Goal: Entertainment & Leisure: Consume media (video, audio)

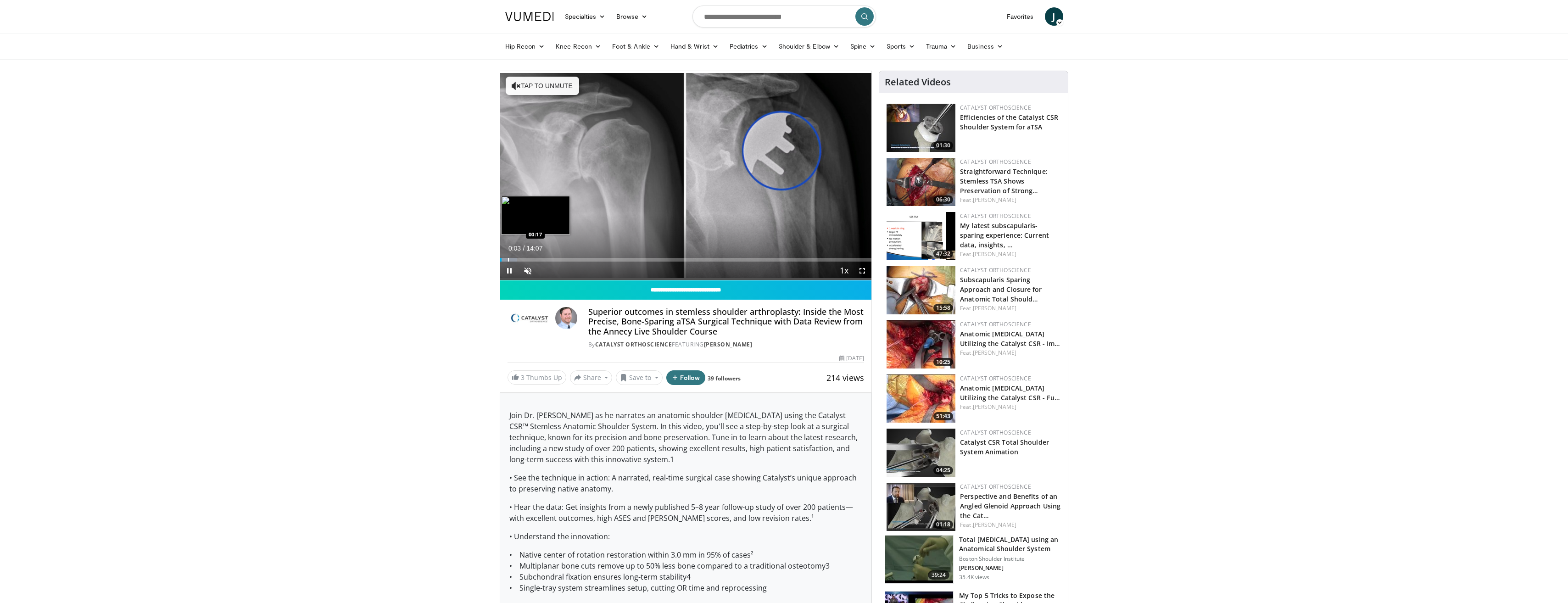
click at [508, 257] on div "Loaded : 4.68% 00:04 00:17" at bounding box center [686, 257] width 372 height 9
click at [525, 259] on div "Progress Bar" at bounding box center [525, 260] width 1 height 4
click at [527, 273] on span "Video Player" at bounding box center [528, 271] width 18 height 18
click at [533, 258] on div "Progress Bar" at bounding box center [533, 260] width 1 height 4
click at [556, 270] on div "63%" at bounding box center [552, 270] width 26 height 3
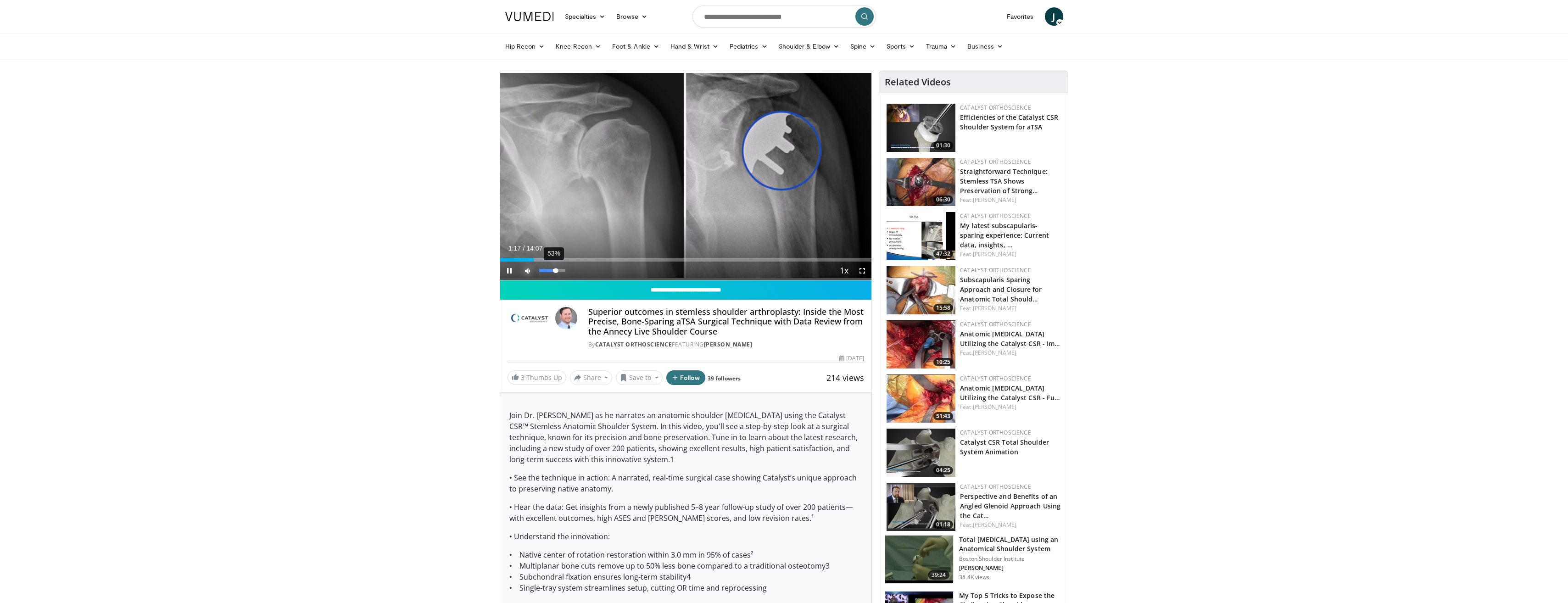
click at [553, 271] on div "53%" at bounding box center [552, 270] width 26 height 3
click at [545, 270] on div "21%" at bounding box center [552, 270] width 26 height 3
click at [547, 271] on div "Volume Level" at bounding box center [543, 270] width 8 height 3
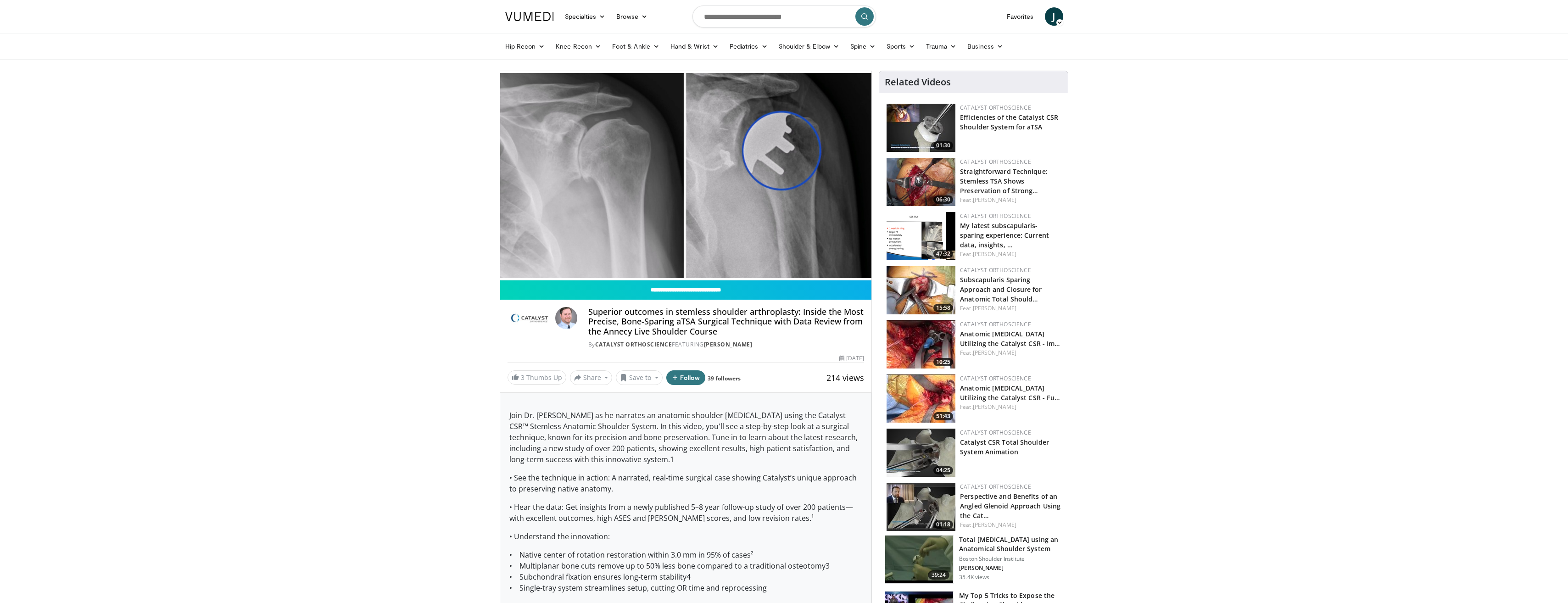
click at [544, 258] on video-js "**********" at bounding box center [686, 176] width 372 height 209
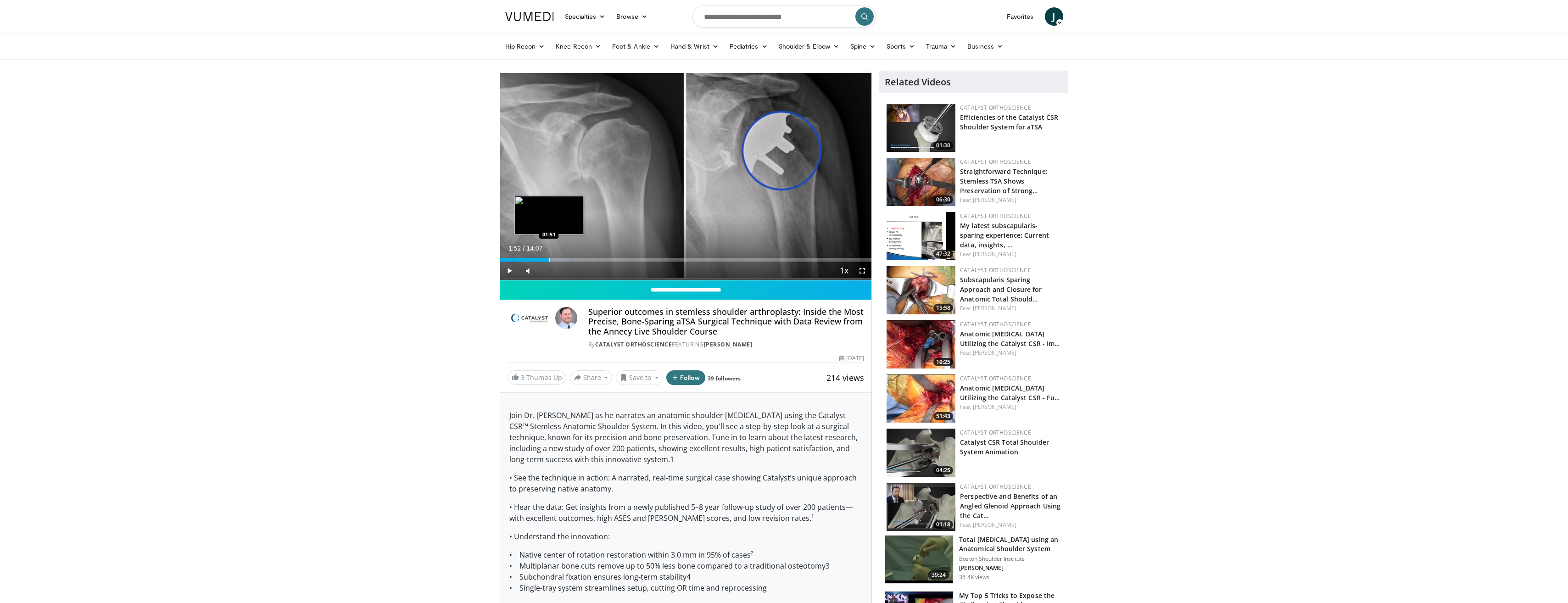
click at [549, 258] on div "Progress Bar" at bounding box center [550, 260] width 1 height 4
click at [559, 260] on div "Progress Bar" at bounding box center [559, 260] width 1 height 4
click at [567, 258] on div "Progress Bar" at bounding box center [568, 260] width 1 height 4
click at [575, 258] on div "Progress Bar" at bounding box center [576, 260] width 1 height 4
click at [584, 258] on div "Progress Bar" at bounding box center [585, 260] width 1 height 4
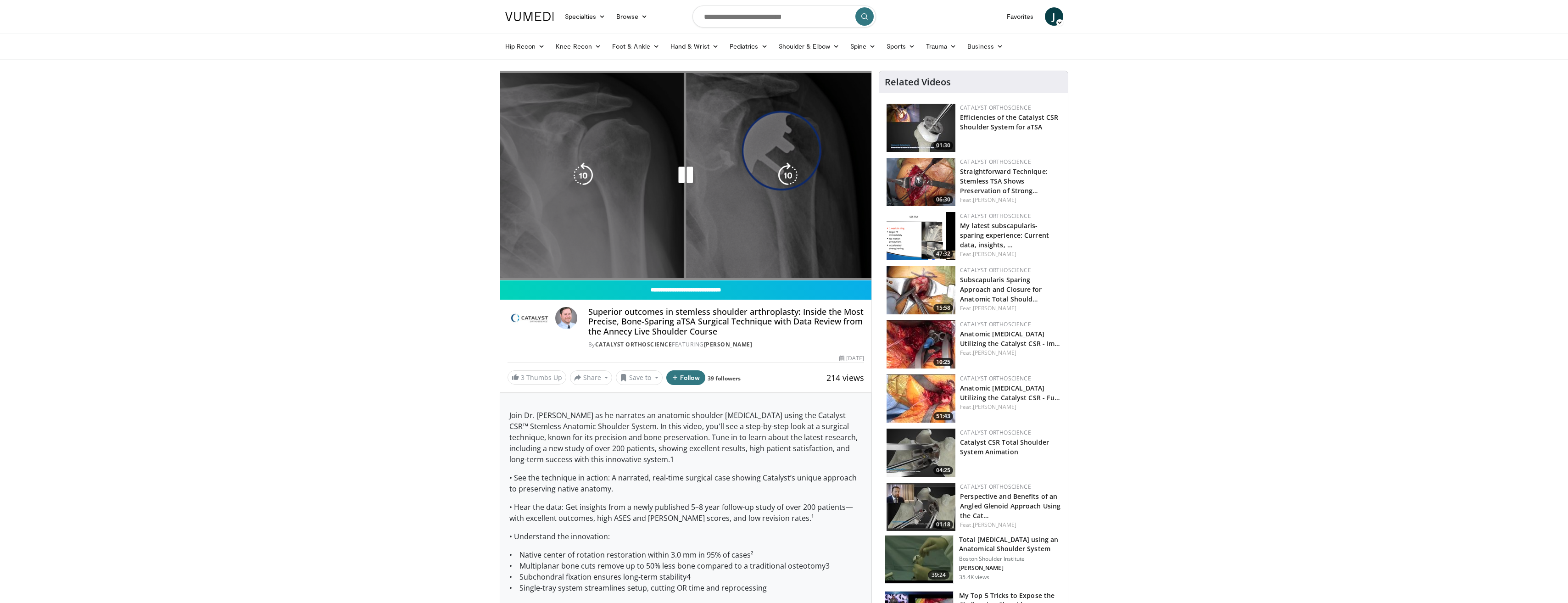
click at [596, 258] on div "10 seconds Tap to unmute" at bounding box center [686, 175] width 372 height 209
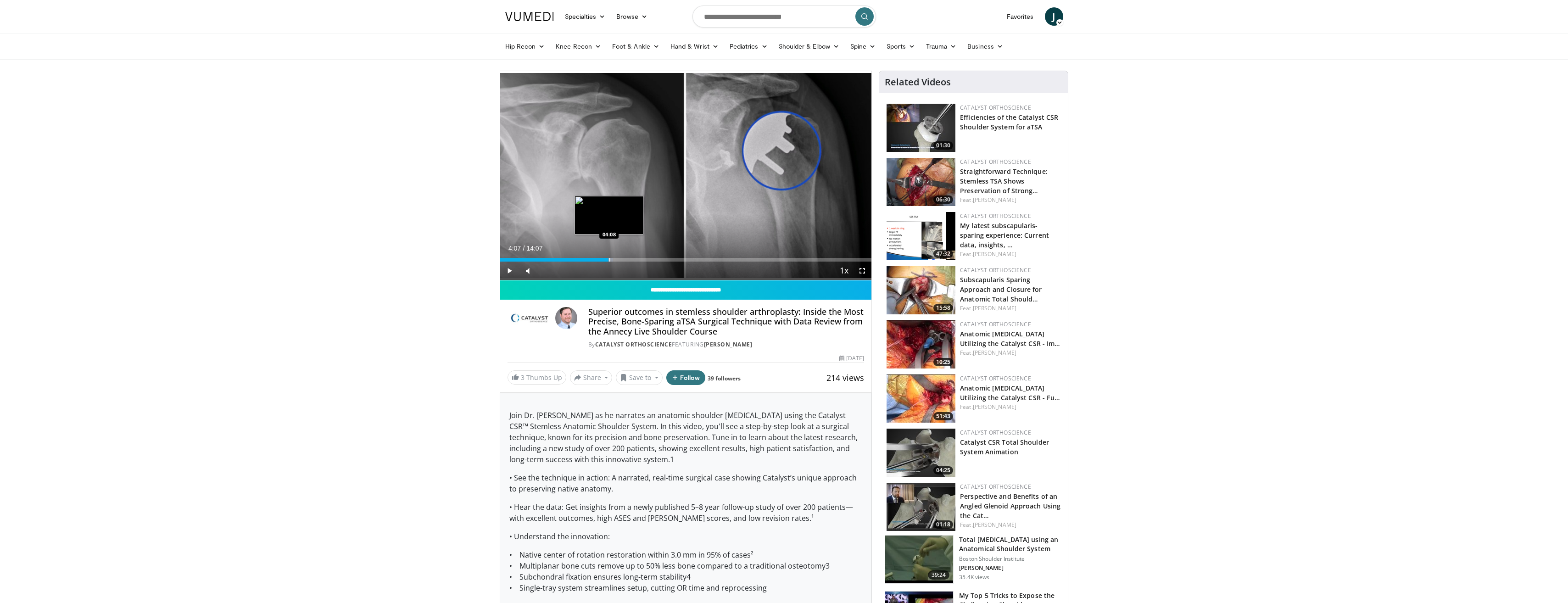
click at [609, 258] on div "Progress Bar" at bounding box center [610, 260] width 1 height 4
click at [512, 271] on span "Video Player" at bounding box center [509, 271] width 18 height 18
click at [633, 259] on div "Progress Bar" at bounding box center [634, 260] width 1 height 4
click at [649, 259] on div "Progress Bar" at bounding box center [649, 260] width 1 height 4
click at [663, 260] on video-js "**********" at bounding box center [686, 176] width 372 height 209
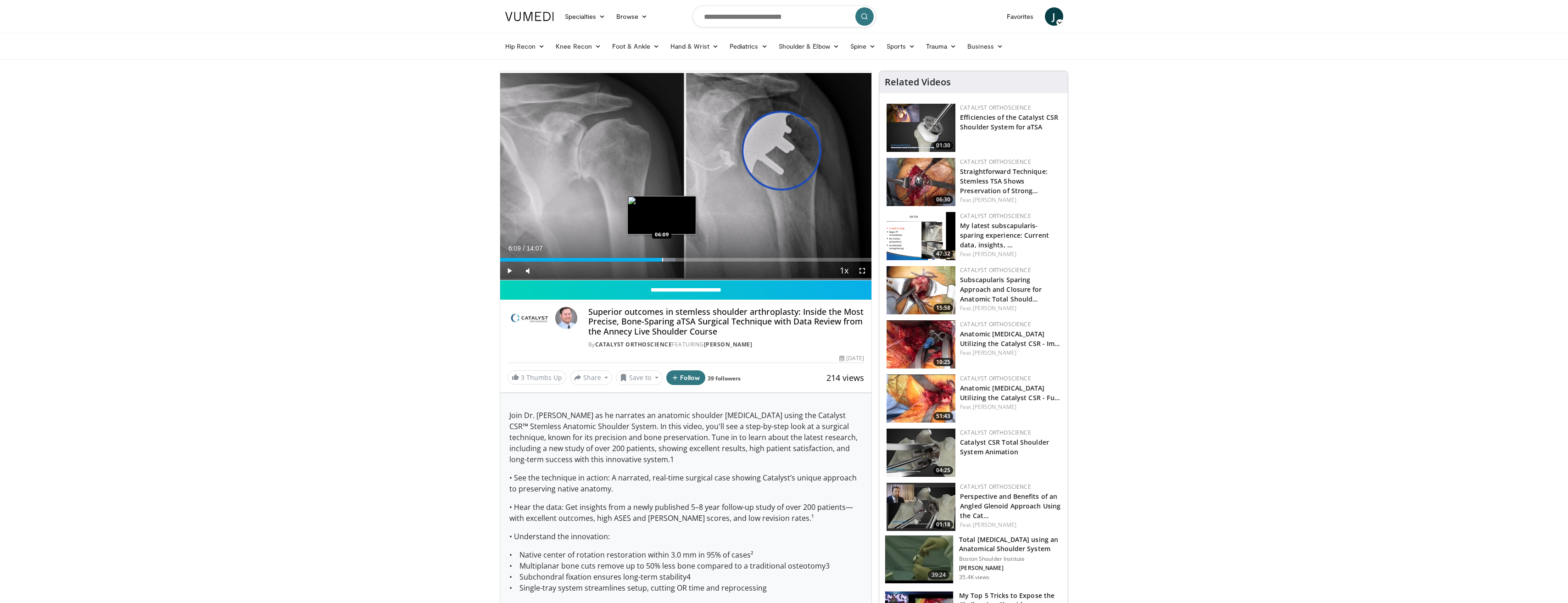
click at [662, 255] on div "Loaded : 47.22% 06:09 06:09" at bounding box center [686, 257] width 372 height 9
click at [674, 259] on div "Progress Bar" at bounding box center [674, 260] width 1 height 4
click at [691, 257] on div "Loaded : 55.04% 06:40 07:16" at bounding box center [686, 257] width 372 height 9
click at [708, 259] on div "Progress Bar" at bounding box center [709, 260] width 1 height 4
click at [723, 259] on div "Progress Bar" at bounding box center [724, 260] width 1 height 4
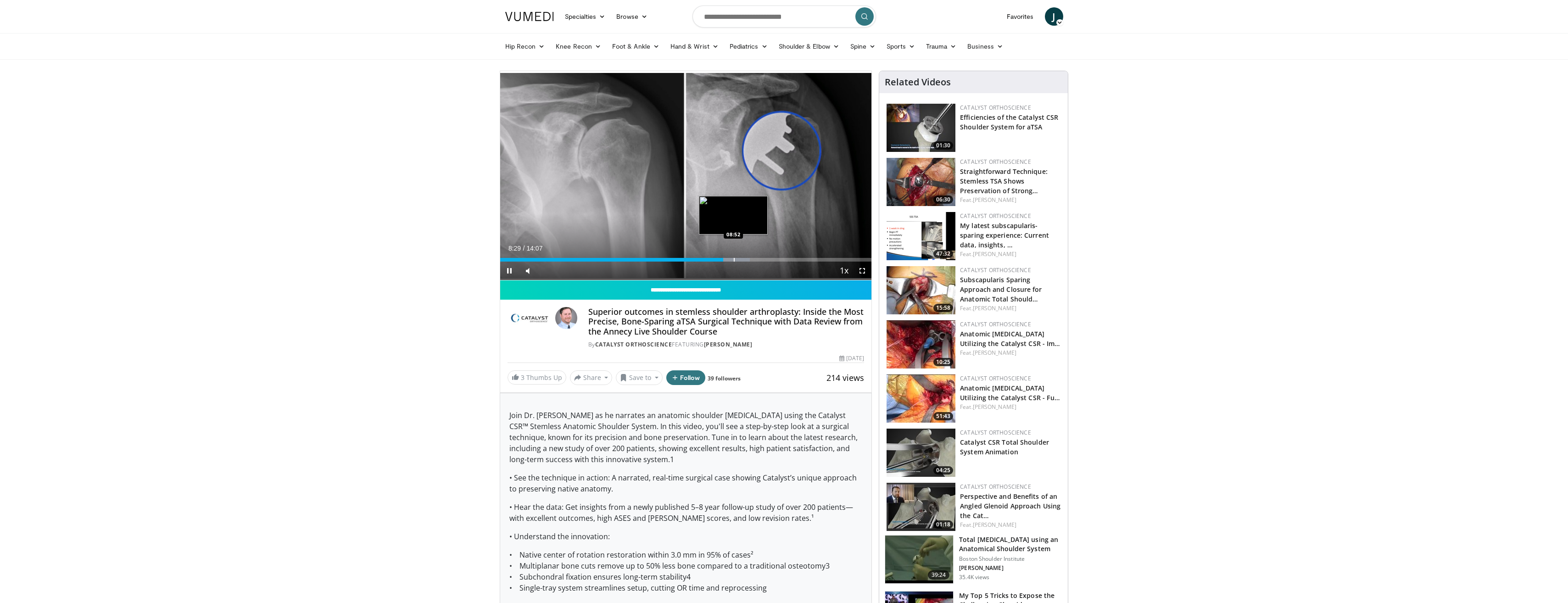
click at [733, 260] on div "Progress Bar" at bounding box center [734, 260] width 1 height 4
click at [752, 259] on div "Progress Bar" at bounding box center [753, 260] width 1 height 4
click at [763, 258] on div "Progress Bar" at bounding box center [764, 260] width 1 height 4
click at [780, 260] on div "Progress Bar" at bounding box center [781, 260] width 1 height 4
click at [794, 258] on div "Progress Bar" at bounding box center [794, 260] width 1 height 4
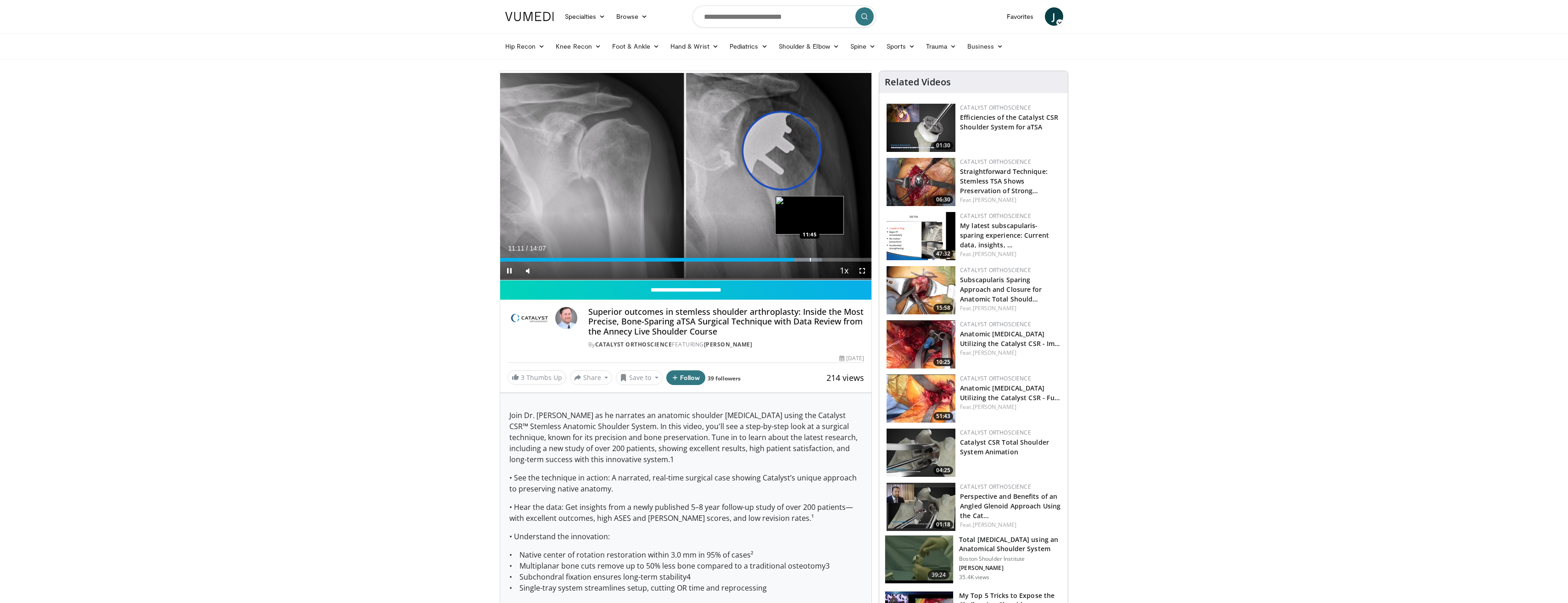
click at [810, 258] on div "Progress Bar" at bounding box center [811, 260] width 1 height 4
click at [822, 257] on div "Loaded : 89.00% 11:46 12:14" at bounding box center [686, 257] width 372 height 9
